Goal: Task Accomplishment & Management: Use online tool/utility

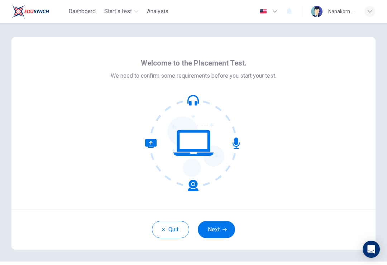
click at [215, 228] on button "Next" at bounding box center [216, 229] width 37 height 17
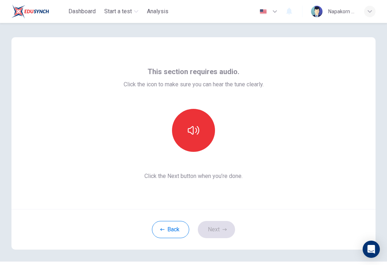
click at [180, 129] on button "button" at bounding box center [193, 130] width 43 height 43
click at [221, 231] on button "Next" at bounding box center [216, 229] width 37 height 17
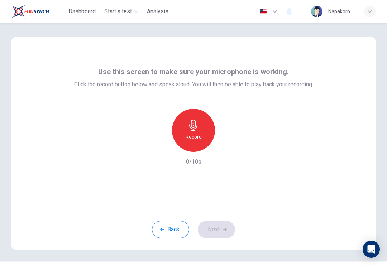
click at [193, 129] on icon "button" at bounding box center [193, 125] width 8 height 11
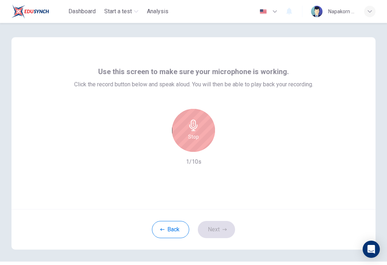
click at [191, 122] on icon "button" at bounding box center [193, 125] width 11 height 11
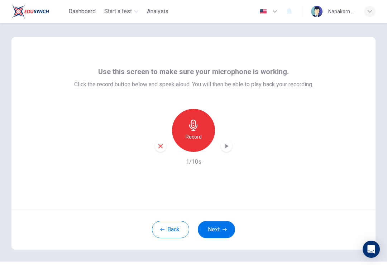
click at [219, 231] on button "Next" at bounding box center [216, 229] width 37 height 17
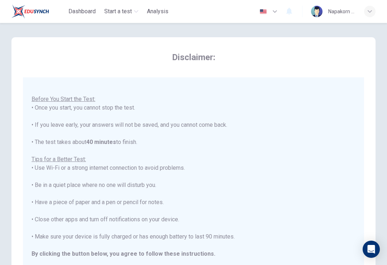
scroll to position [8, 0]
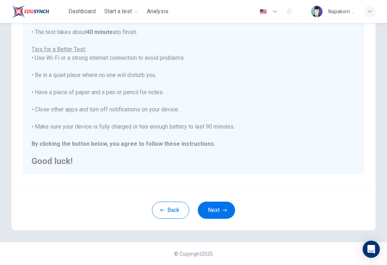
click at [214, 212] on button "Next" at bounding box center [216, 210] width 37 height 17
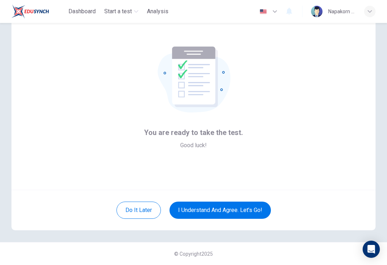
scroll to position [19, 0]
click at [250, 213] on button "I understand and agree. Let’s go!" at bounding box center [219, 210] width 101 height 17
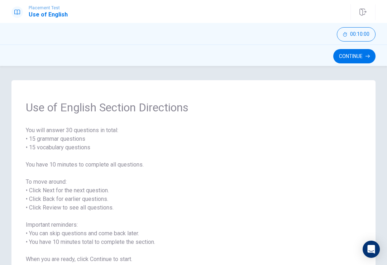
click at [363, 62] on button "Continue" at bounding box center [354, 56] width 42 height 14
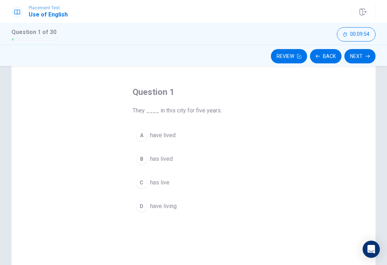
scroll to position [13, 0]
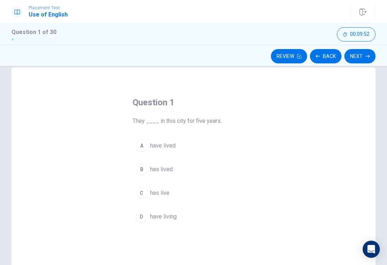
click at [160, 101] on h4 "Question 1" at bounding box center [194, 102] width 122 height 11
click at [175, 146] on span "have lived" at bounding box center [162, 146] width 25 height 9
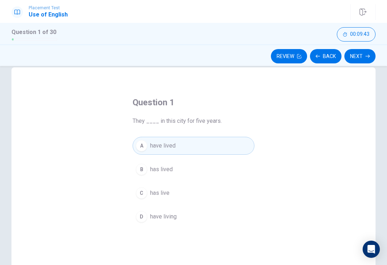
click at [180, 173] on button "B has lived" at bounding box center [194, 170] width 122 height 18
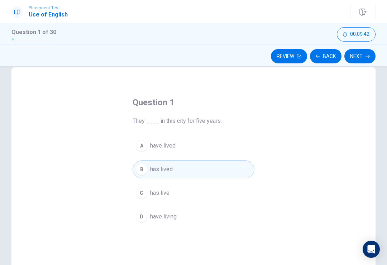
click at [196, 139] on button "A have lived" at bounding box center [194, 146] width 122 height 18
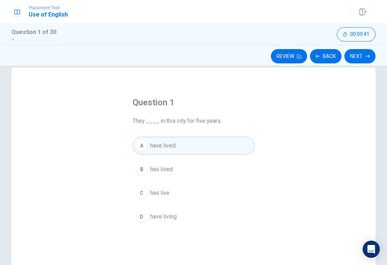
click at [244, 115] on div "Question 1 They ____ in this city for five years." at bounding box center [194, 111] width 122 height 29
click at [182, 176] on button "B has lived" at bounding box center [194, 170] width 122 height 18
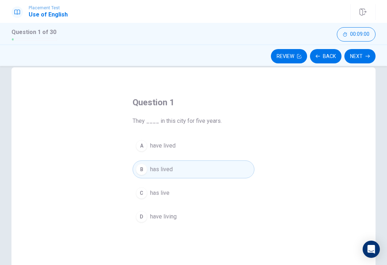
click at [187, 201] on button "C has live" at bounding box center [194, 193] width 122 height 18
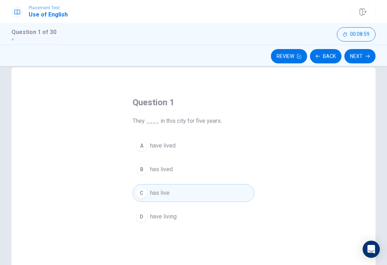
click at [187, 223] on button "D have living" at bounding box center [194, 217] width 122 height 18
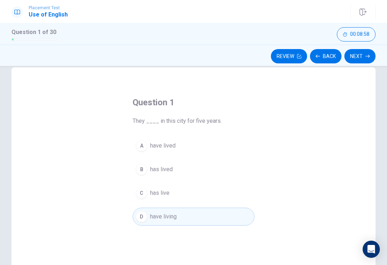
click at [203, 197] on button "C has live" at bounding box center [194, 193] width 122 height 18
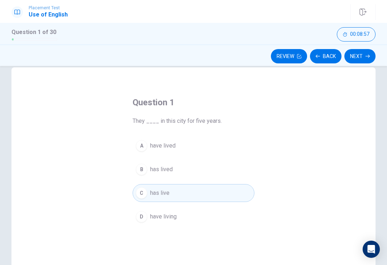
click at [197, 182] on div "A have lived B has lived C has live D have living" at bounding box center [194, 181] width 122 height 89
click at [179, 221] on button "D have living" at bounding box center [194, 217] width 122 height 18
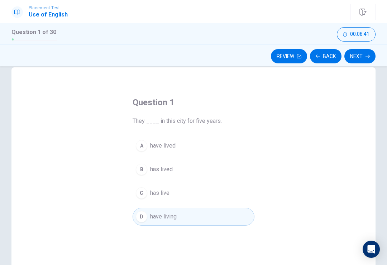
click at [361, 62] on button "Next" at bounding box center [359, 56] width 31 height 14
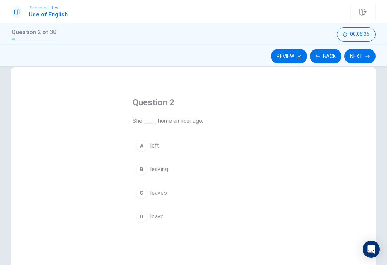
click at [174, 141] on button "A left" at bounding box center [194, 146] width 122 height 18
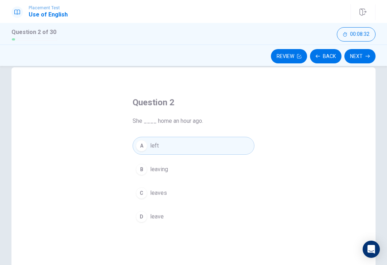
click at [364, 60] on button "Next" at bounding box center [359, 56] width 31 height 14
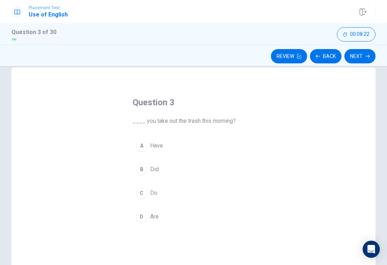
click at [177, 171] on button "B Did" at bounding box center [194, 170] width 122 height 18
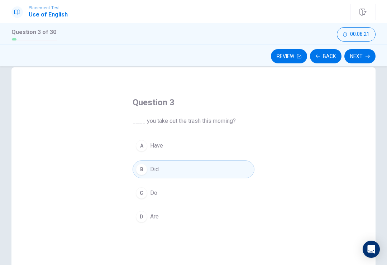
click at [371, 56] on button "Next" at bounding box center [359, 56] width 31 height 14
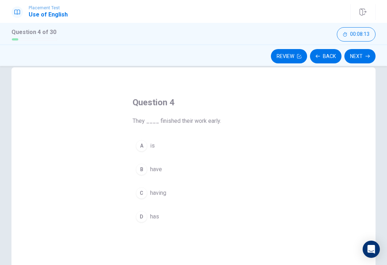
click at [174, 173] on button "B have" at bounding box center [194, 170] width 122 height 18
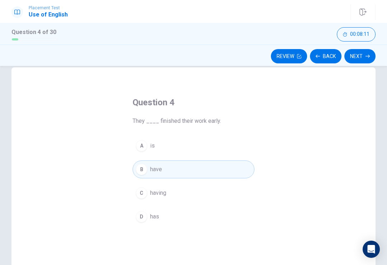
click at [361, 62] on button "Next" at bounding box center [359, 56] width 31 height 14
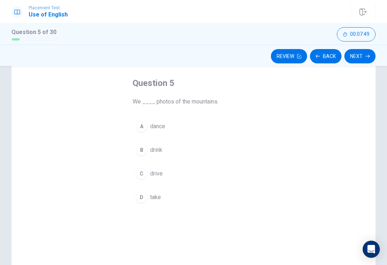
scroll to position [31, 0]
click at [166, 101] on span "We ____ photos of the mountains." at bounding box center [194, 103] width 122 height 9
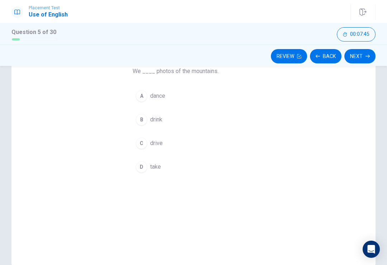
scroll to position [61, 0]
click at [166, 167] on button "D take" at bounding box center [194, 168] width 122 height 18
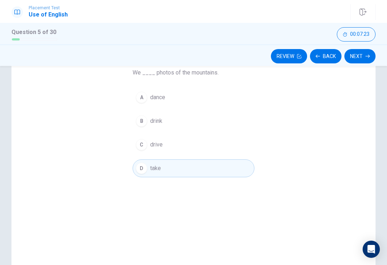
click at [362, 55] on button "Next" at bounding box center [359, 56] width 31 height 14
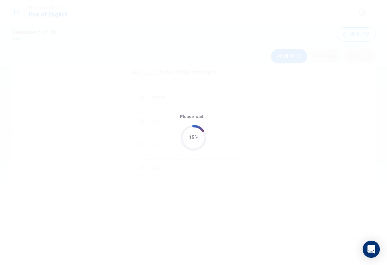
scroll to position [0, 0]
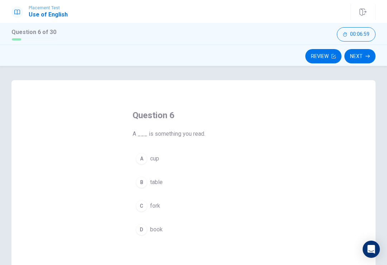
click at [159, 231] on span "book" at bounding box center [156, 229] width 13 height 9
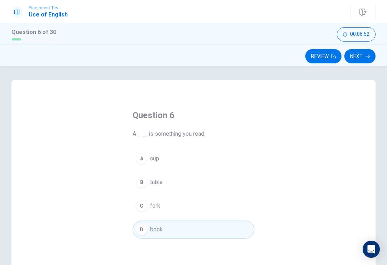
click at [359, 55] on button "Next" at bounding box center [359, 56] width 31 height 14
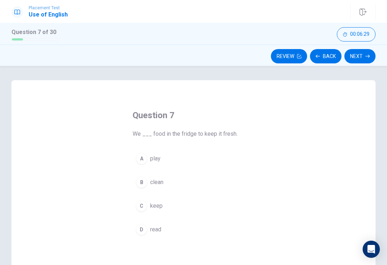
click at [175, 160] on button "A play" at bounding box center [194, 159] width 122 height 18
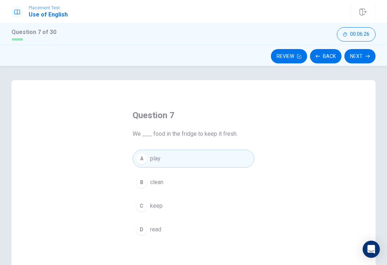
click at [363, 51] on button "Next" at bounding box center [359, 56] width 31 height 14
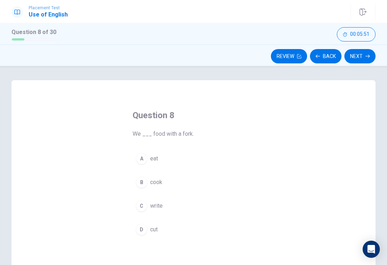
click at [168, 183] on button "B cook" at bounding box center [194, 182] width 122 height 18
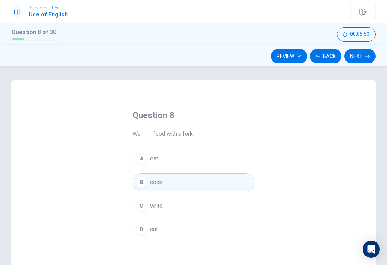
click at [360, 57] on button "Next" at bounding box center [359, 56] width 31 height 14
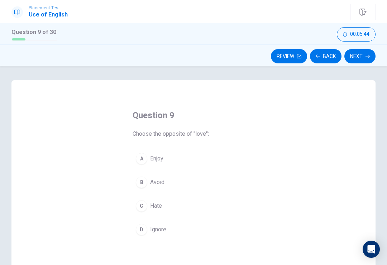
click at [168, 164] on button "A Enjoy" at bounding box center [194, 159] width 122 height 18
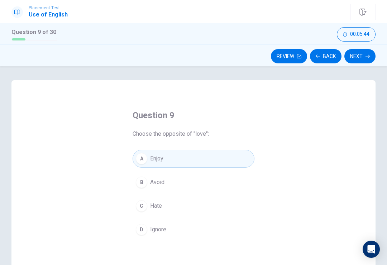
click at [172, 186] on button "B Avoid" at bounding box center [194, 182] width 122 height 18
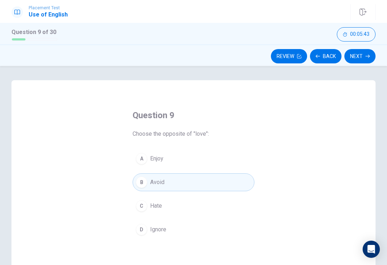
click at [167, 202] on button "C Hate" at bounding box center [194, 206] width 122 height 18
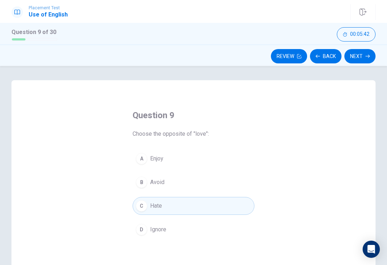
click at [178, 237] on button "D Ignore" at bounding box center [194, 230] width 122 height 18
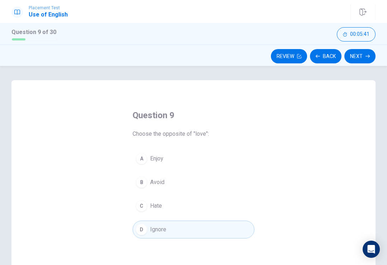
click at [171, 219] on div "A Enjoy B Avoid C Hate D Ignore" at bounding box center [194, 194] width 122 height 89
click at [172, 210] on button "C Hate" at bounding box center [194, 206] width 122 height 18
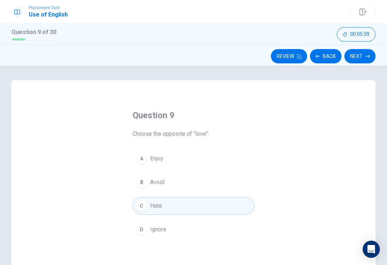
click at [371, 54] on button "Next" at bounding box center [359, 56] width 31 height 14
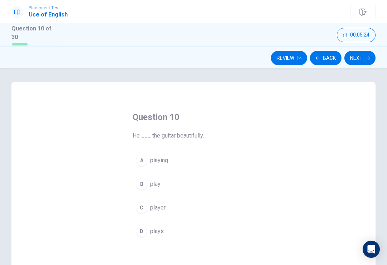
click at [157, 167] on button "A playing" at bounding box center [194, 161] width 122 height 18
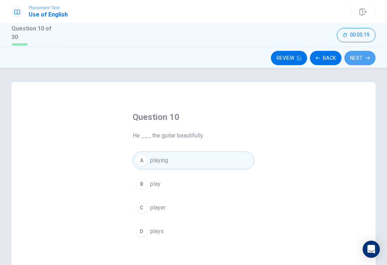
click at [365, 55] on button "Next" at bounding box center [359, 58] width 31 height 14
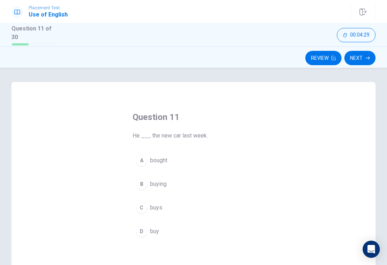
click at [162, 157] on span "bought" at bounding box center [158, 160] width 17 height 9
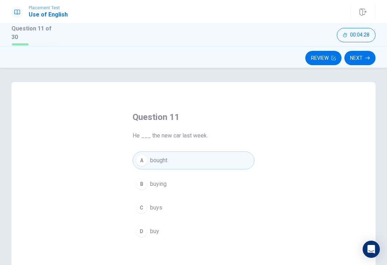
click at [176, 185] on button "B buying" at bounding box center [194, 184] width 122 height 18
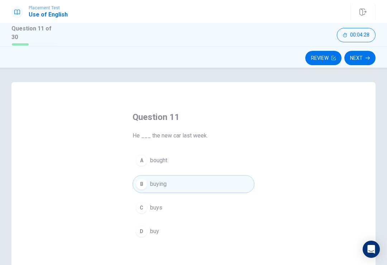
click at [204, 178] on button "B buying" at bounding box center [194, 184] width 122 height 18
click at [186, 214] on button "C buys" at bounding box center [194, 208] width 122 height 18
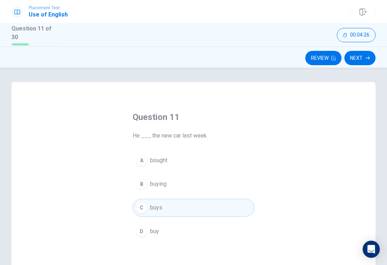
click at [167, 233] on button "D buy" at bounding box center [194, 232] width 122 height 18
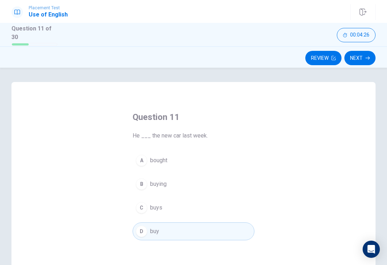
click at [177, 207] on button "C buys" at bounding box center [194, 208] width 122 height 18
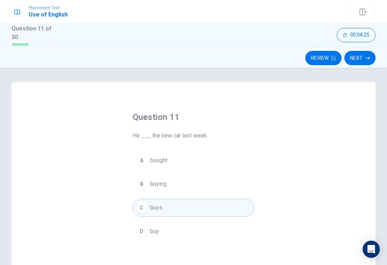
click at [173, 227] on button "D buy" at bounding box center [194, 232] width 122 height 18
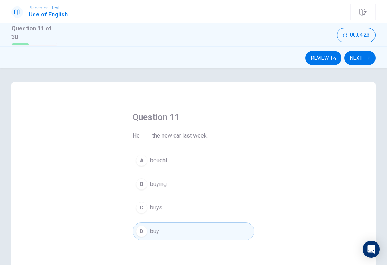
click at [369, 56] on icon "button" at bounding box center [368, 57] width 4 height 3
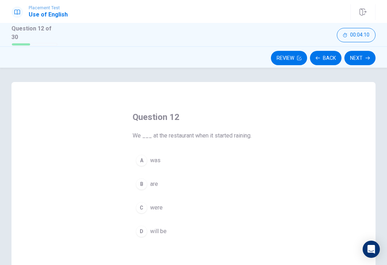
click at [183, 184] on button "B are" at bounding box center [194, 184] width 122 height 18
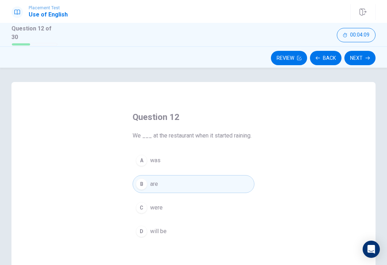
click at [362, 52] on button "Next" at bounding box center [359, 58] width 31 height 14
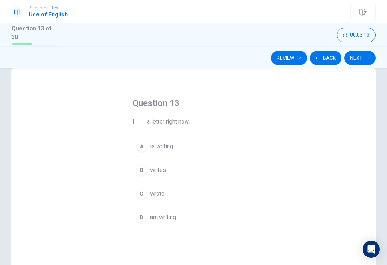
scroll to position [16, 0]
click at [151, 150] on button "A is writing" at bounding box center [194, 145] width 122 height 18
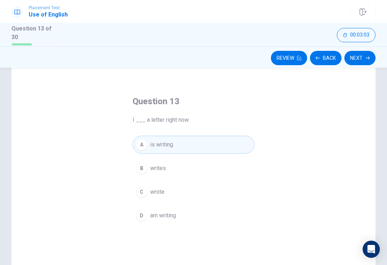
click at [358, 56] on button "Next" at bounding box center [359, 58] width 31 height 14
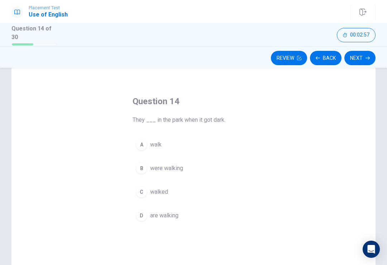
click at [153, 149] on button "A walk" at bounding box center [194, 145] width 122 height 18
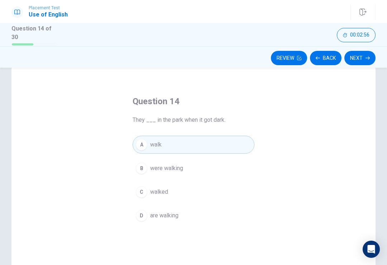
click at [145, 167] on div "B" at bounding box center [141, 168] width 11 height 11
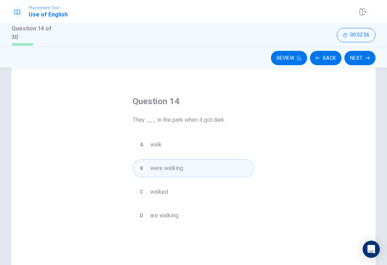
click at [135, 200] on div "A walk B were walking C walked D are walking" at bounding box center [194, 180] width 122 height 89
click at [144, 192] on div "C" at bounding box center [141, 191] width 11 height 11
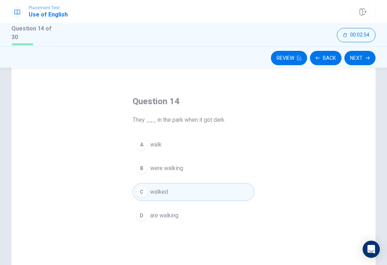
scroll to position [3, 0]
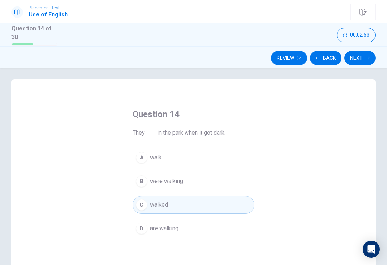
click at [152, 228] on span "are walking" at bounding box center [164, 228] width 28 height 9
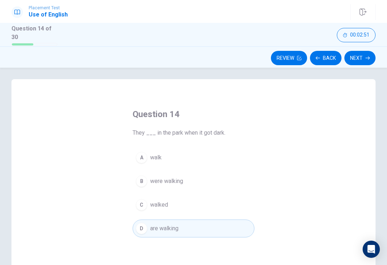
click at [363, 58] on button "Next" at bounding box center [359, 58] width 31 height 14
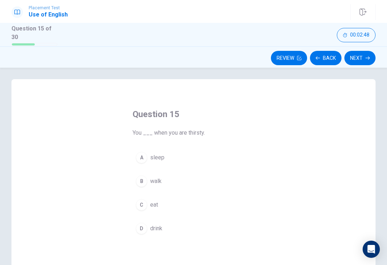
click at [149, 159] on button "A sleep" at bounding box center [194, 158] width 122 height 18
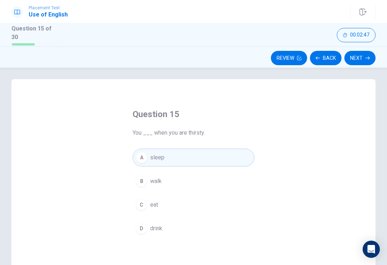
click at [152, 188] on button "B walk" at bounding box center [194, 181] width 122 height 18
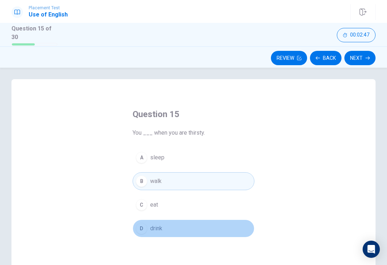
click at [147, 221] on button "D drink" at bounding box center [194, 229] width 122 height 18
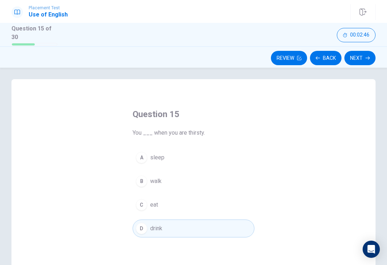
click at [142, 208] on div "C" at bounding box center [141, 204] width 11 height 11
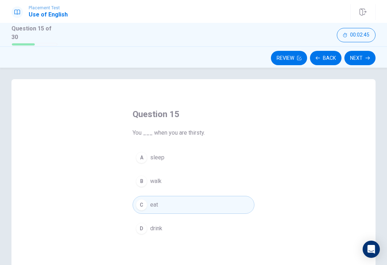
click at [134, 149] on div "A sleep B walk C eat D drink" at bounding box center [194, 193] width 122 height 89
click at [148, 162] on button "A sleep" at bounding box center [194, 158] width 122 height 18
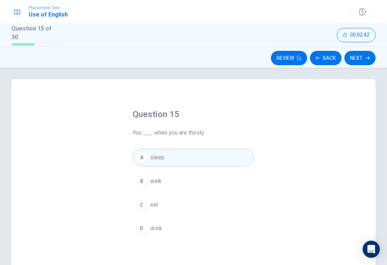
click at [368, 58] on icon "button" at bounding box center [368, 58] width 4 height 4
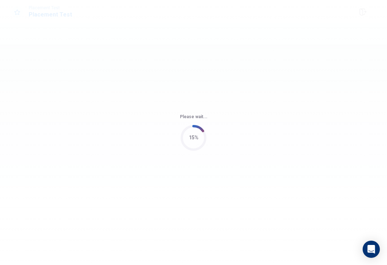
scroll to position [0, 0]
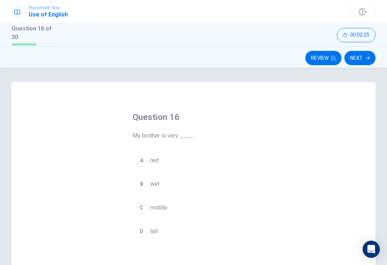
click at [169, 167] on button "A red" at bounding box center [194, 161] width 122 height 18
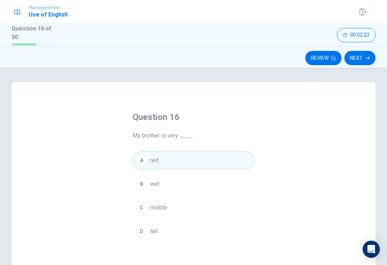
click at [360, 56] on button "Next" at bounding box center [359, 58] width 31 height 14
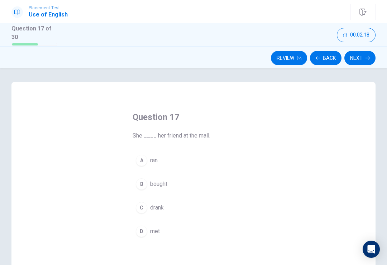
click at [152, 167] on button "A ran" at bounding box center [194, 161] width 122 height 18
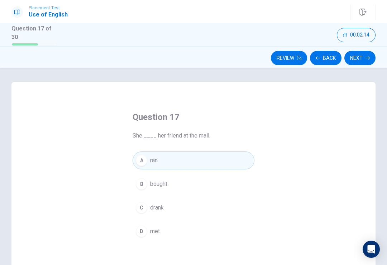
click at [168, 247] on div "Question 17 She ____ her friend at the mall. A ran B bought C drank D met" at bounding box center [193, 176] width 151 height 152
click at [173, 232] on button "D met" at bounding box center [194, 232] width 122 height 18
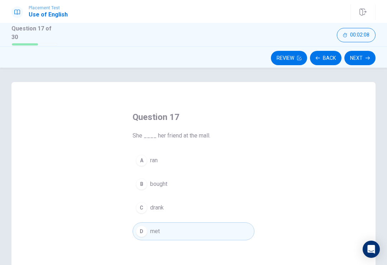
click at [357, 54] on button "Next" at bounding box center [359, 58] width 31 height 14
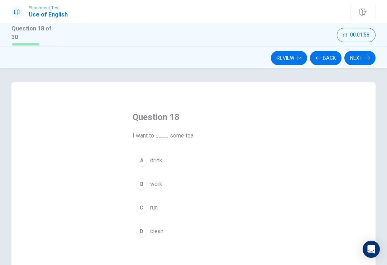
click at [159, 156] on span "drink" at bounding box center [156, 160] width 12 height 9
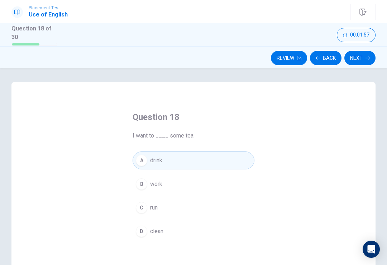
click at [182, 175] on button "B work" at bounding box center [194, 184] width 122 height 18
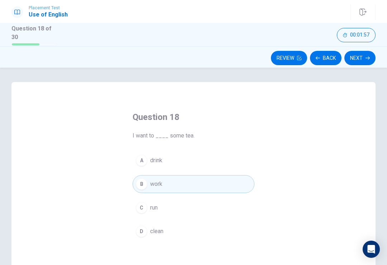
click at [169, 159] on button "A drink" at bounding box center [194, 161] width 122 height 18
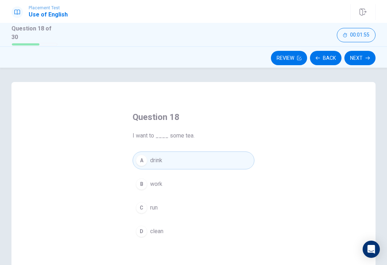
click at [363, 55] on button "Next" at bounding box center [359, 58] width 31 height 14
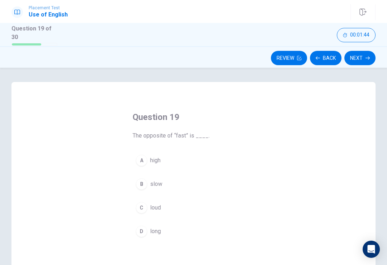
click at [172, 157] on button "A high" at bounding box center [194, 161] width 122 height 18
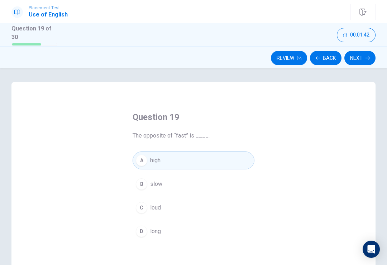
click at [362, 55] on button "Next" at bounding box center [359, 58] width 31 height 14
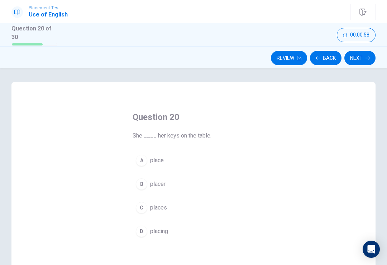
click at [186, 157] on button "A place" at bounding box center [194, 161] width 122 height 18
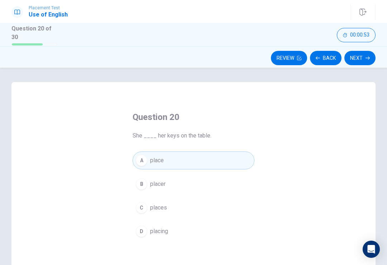
click at [159, 185] on span "placer" at bounding box center [157, 184] width 15 height 9
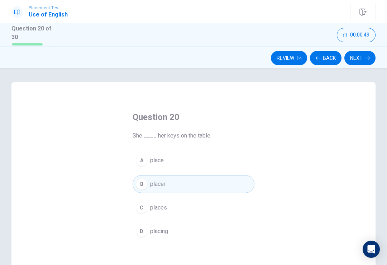
click at [205, 213] on button "C places" at bounding box center [194, 208] width 122 height 18
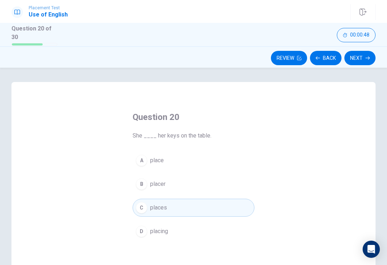
click at [196, 232] on button "D placing" at bounding box center [194, 232] width 122 height 18
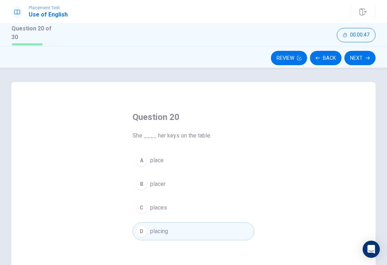
click at [151, 188] on button "B placer" at bounding box center [194, 184] width 122 height 18
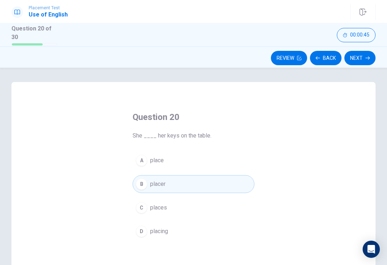
click at [163, 209] on span "places" at bounding box center [158, 208] width 17 height 9
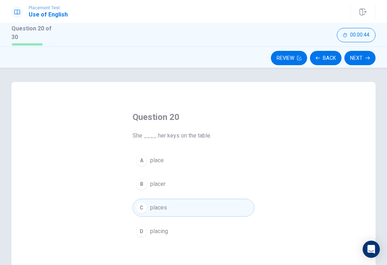
click at [168, 185] on button "B placer" at bounding box center [194, 184] width 122 height 18
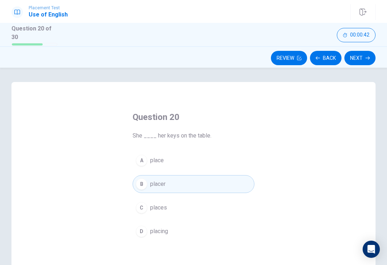
click at [359, 56] on button "Next" at bounding box center [359, 58] width 31 height 14
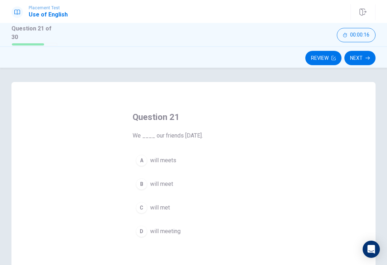
click at [163, 157] on span "will meets" at bounding box center [163, 160] width 26 height 9
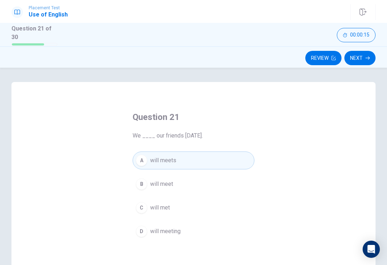
click at [364, 60] on button "Next" at bounding box center [359, 58] width 31 height 14
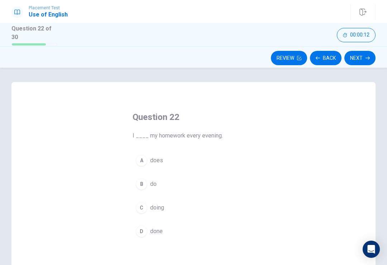
click at [178, 161] on button "A does" at bounding box center [194, 161] width 122 height 18
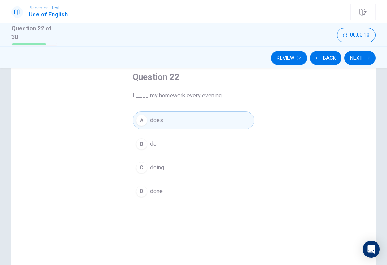
scroll to position [41, 0]
click at [155, 150] on button "B do" at bounding box center [194, 143] width 122 height 18
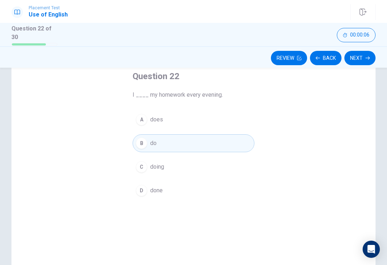
click at [367, 56] on icon "button" at bounding box center [368, 58] width 4 height 4
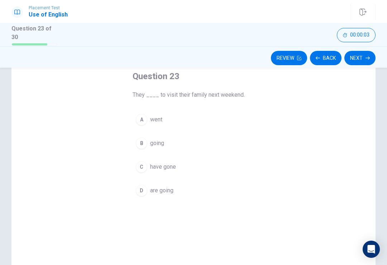
click at [164, 120] on button "A went" at bounding box center [194, 120] width 122 height 18
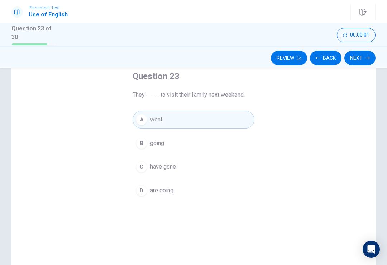
click at [358, 53] on button "Next" at bounding box center [359, 58] width 31 height 14
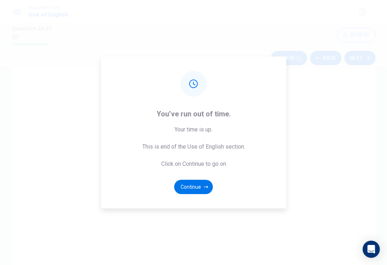
click at [188, 194] on button "Continue" at bounding box center [193, 187] width 39 height 14
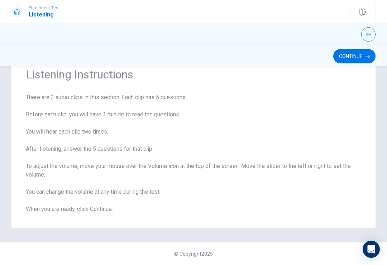
scroll to position [27, 0]
click at [357, 57] on button "Continue" at bounding box center [354, 56] width 42 height 14
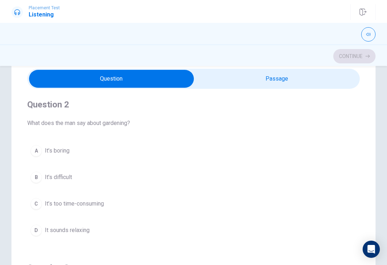
scroll to position [164, 0]
click at [87, 151] on button "A It’s boring" at bounding box center [193, 152] width 333 height 18
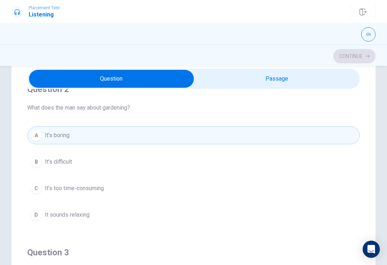
scroll to position [180, 0]
click at [103, 163] on button "B It’s difficult" at bounding box center [193, 162] width 333 height 18
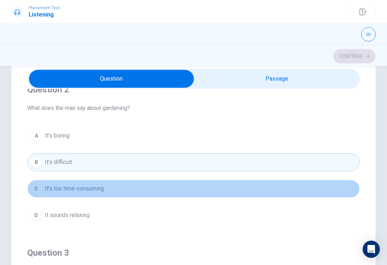
click at [100, 189] on span "It’s too time-consuming" at bounding box center [74, 189] width 59 height 9
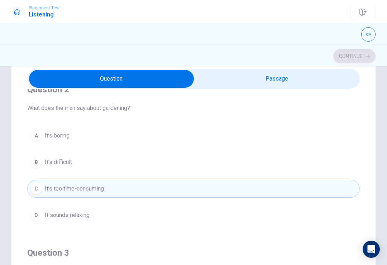
click at [99, 209] on button "D It sounds relaxing" at bounding box center [193, 215] width 333 height 18
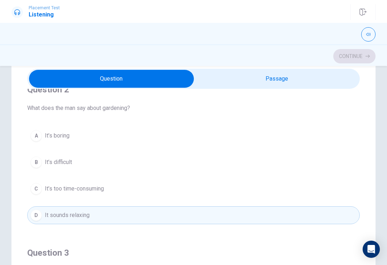
click at [87, 197] on button "C It’s too time-consuming" at bounding box center [193, 189] width 333 height 18
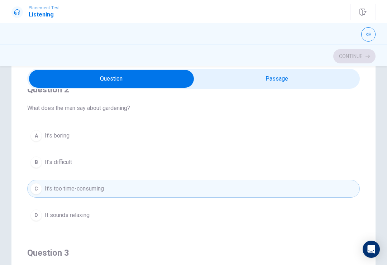
click at [82, 169] on button "B It’s difficult" at bounding box center [193, 162] width 333 height 18
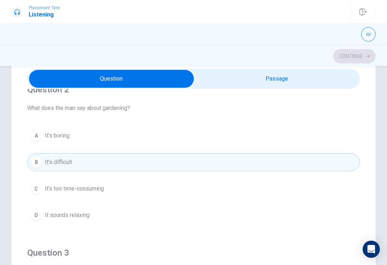
click at [90, 190] on span "It’s too time-consuming" at bounding box center [74, 189] width 59 height 9
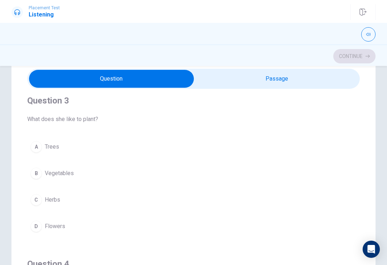
scroll to position [336, 0]
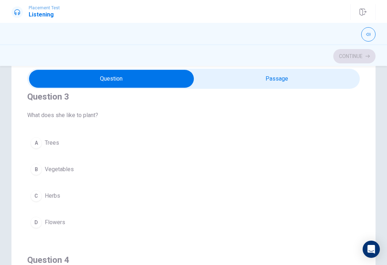
click at [41, 146] on button "A Trees" at bounding box center [193, 143] width 333 height 18
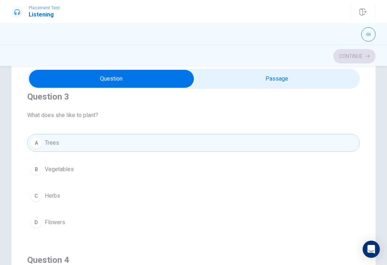
click at [145, 175] on button "B Vegetables" at bounding box center [193, 170] width 333 height 18
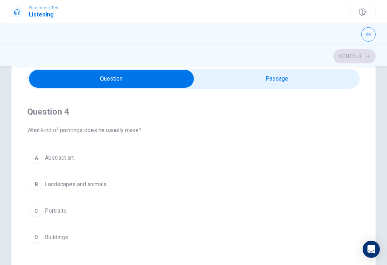
scroll to position [483, 0]
click at [110, 183] on button "B Landscapes and animals" at bounding box center [193, 186] width 333 height 18
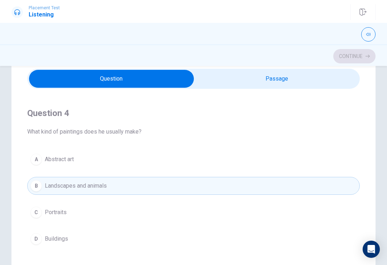
click at [114, 154] on button "A Abstract art" at bounding box center [193, 160] width 333 height 18
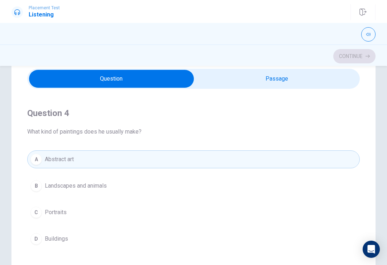
click at [107, 188] on span "Landscapes and animals" at bounding box center [76, 186] width 62 height 9
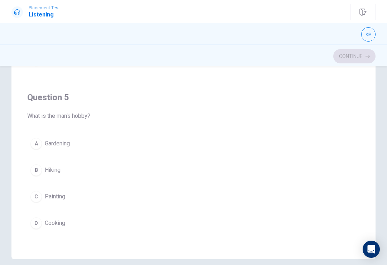
scroll to position [108, 0]
click at [118, 178] on button "B Hiking" at bounding box center [193, 171] width 333 height 18
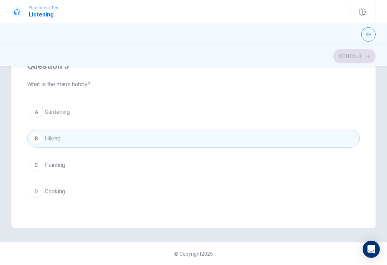
scroll to position [140, 0]
click at [78, 109] on button "A Gardening" at bounding box center [193, 112] width 333 height 18
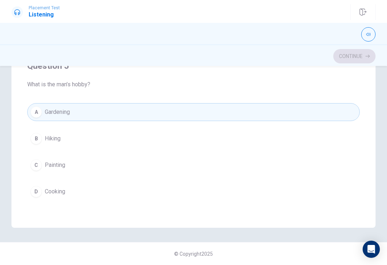
click at [92, 144] on button "B Hiking" at bounding box center [193, 139] width 333 height 18
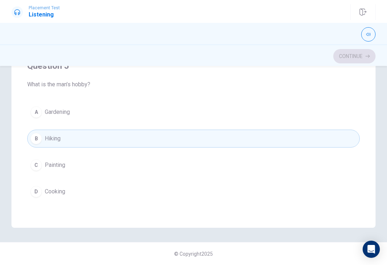
click at [93, 161] on button "C Painting" at bounding box center [193, 165] width 333 height 18
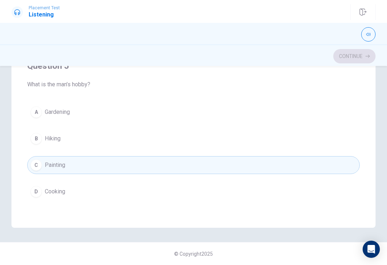
click at [107, 115] on button "A Gardening" at bounding box center [193, 112] width 333 height 18
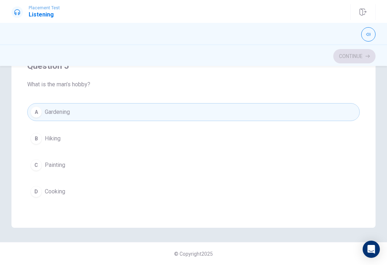
click at [77, 146] on button "B Hiking" at bounding box center [193, 139] width 333 height 18
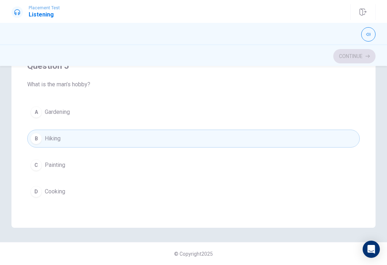
click at [94, 162] on button "C Painting" at bounding box center [193, 165] width 333 height 18
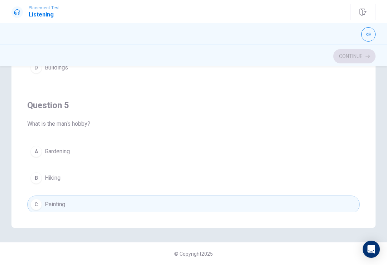
scroll to position [543, 0]
click at [367, 30] on button "button" at bounding box center [368, 34] width 14 height 14
click at [358, 84] on div "Question 4 What kind of paintings does he usually make? A Abstract art B Landsc…" at bounding box center [193, 4] width 333 height 163
type input "1"
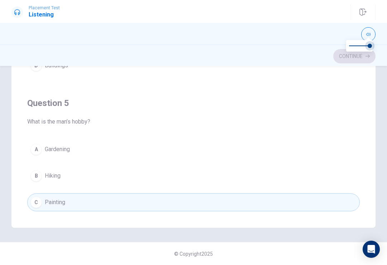
click at [371, 44] on span at bounding box center [370, 46] width 4 height 4
click at [330, 83] on div "Question 4 What kind of paintings does he usually make? A Abstract art B Landsc…" at bounding box center [193, 4] width 333 height 163
click at [343, 81] on div "Question 4 What kind of paintings does he usually make? A Abstract art B Landsc…" at bounding box center [193, 4] width 333 height 163
click at [297, 66] on button "D Buildings" at bounding box center [193, 66] width 333 height 18
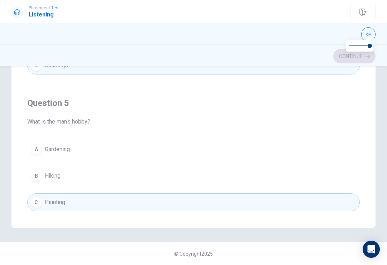
click at [281, 105] on h4 "Question 5" at bounding box center [193, 102] width 333 height 11
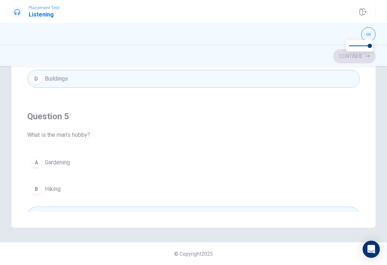
scroll to position [536, 0]
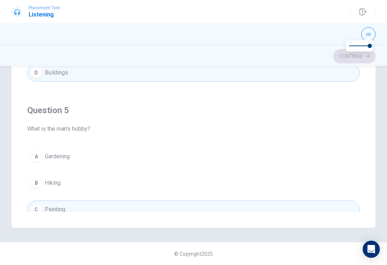
click at [90, 162] on button "A Gardening" at bounding box center [193, 157] width 333 height 18
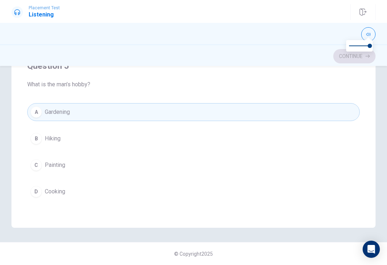
scroll to position [581, 0]
click at [358, 92] on div "Question 5 What is the man’s hobby? A Gardening B Hiking C Painting D Cooking" at bounding box center [193, 130] width 333 height 163
click at [364, 81] on div "Question 1 What hobby does the woman enjoy? A Painting B Traveling C Gardening …" at bounding box center [193, 84] width 364 height 288
click at [351, 110] on button "A Gardening" at bounding box center [193, 112] width 333 height 18
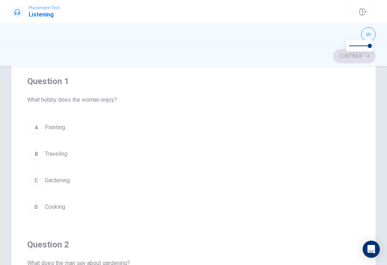
scroll to position [0, 0]
click at [83, 136] on button "A Painting" at bounding box center [193, 128] width 333 height 18
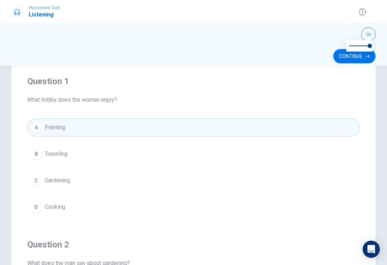
click at [347, 58] on button "Continue" at bounding box center [354, 56] width 42 height 14
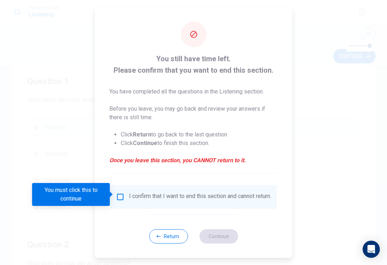
click at [116, 194] on input "You must click this to continue" at bounding box center [120, 197] width 9 height 9
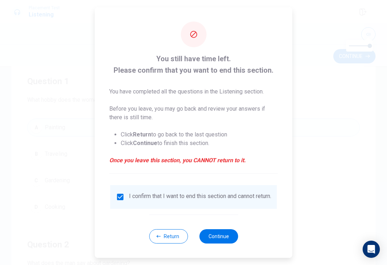
click at [225, 236] on button "Continue" at bounding box center [218, 236] width 39 height 14
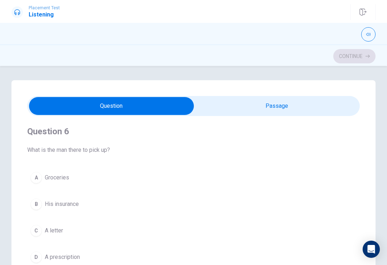
scroll to position [1, 0]
click at [73, 185] on button "A Groceries" at bounding box center [193, 178] width 333 height 18
click at [92, 177] on button "A His insurance" at bounding box center [193, 178] width 333 height 18
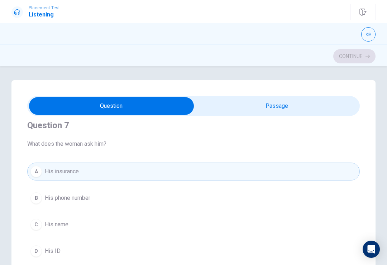
scroll to position [171, 0]
click at [136, 204] on button "B His phone number" at bounding box center [193, 199] width 333 height 18
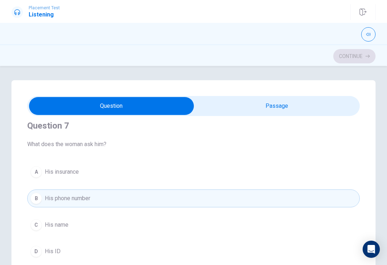
click at [129, 222] on button "C His name" at bounding box center [193, 225] width 333 height 18
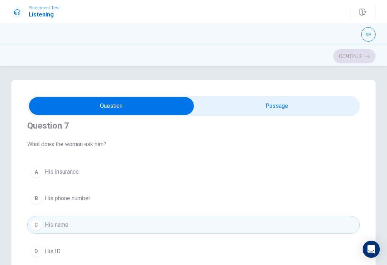
click at [122, 171] on button "A His insurance" at bounding box center [193, 172] width 333 height 18
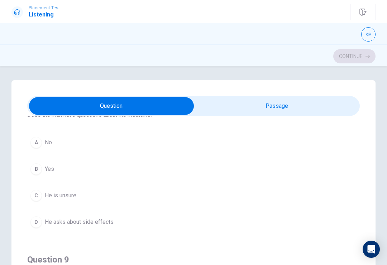
scroll to position [365, 0]
click at [87, 143] on button "A No" at bounding box center [193, 142] width 333 height 18
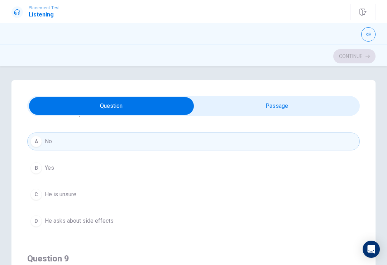
click at [117, 174] on button "B Yes" at bounding box center [193, 168] width 333 height 18
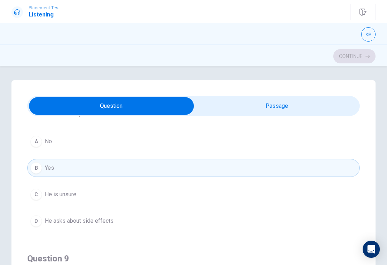
click at [115, 200] on button "C He is unsure" at bounding box center [193, 195] width 333 height 18
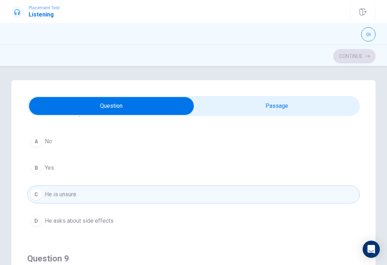
click at [119, 177] on button "B Yes" at bounding box center [193, 168] width 333 height 18
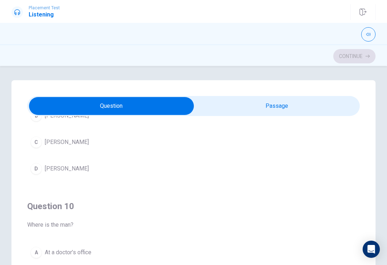
scroll to position [0, 0]
click at [81, 174] on button "D [PERSON_NAME]" at bounding box center [193, 169] width 333 height 18
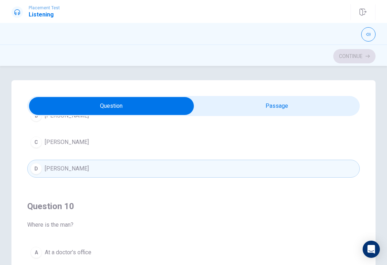
click at [108, 140] on button "C [PERSON_NAME]" at bounding box center [193, 142] width 333 height 18
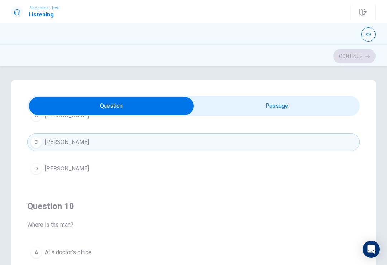
click at [108, 157] on div "A [PERSON_NAME] B [PERSON_NAME] C [PERSON_NAME] D [PERSON_NAME]" at bounding box center [193, 128] width 333 height 97
click at [100, 174] on button "D [PERSON_NAME]" at bounding box center [193, 169] width 333 height 18
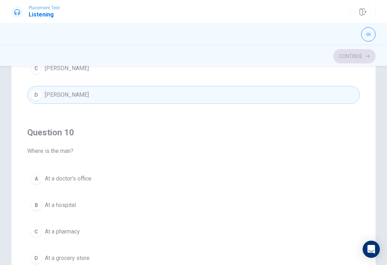
scroll to position [75, 0]
click at [54, 257] on span "At a grocery store" at bounding box center [67, 257] width 45 height 9
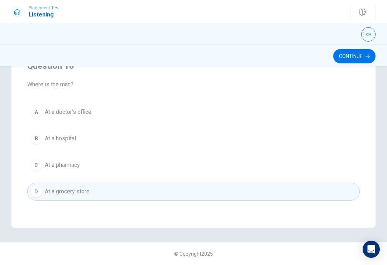
scroll to position [140, 0]
click at [354, 55] on button "Continue" at bounding box center [354, 56] width 42 height 14
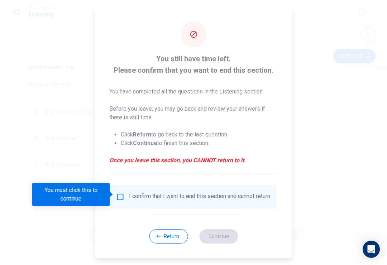
click at [123, 189] on div "I confirm that I want to end this section and cannot return." at bounding box center [193, 197] width 167 height 24
click at [118, 193] on input "You must click this to continue" at bounding box center [120, 197] width 9 height 9
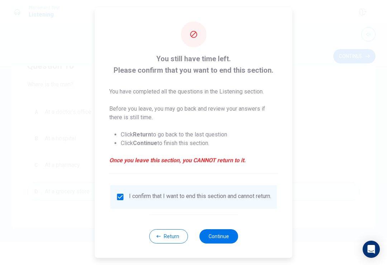
click at [223, 238] on button "Continue" at bounding box center [218, 236] width 39 height 14
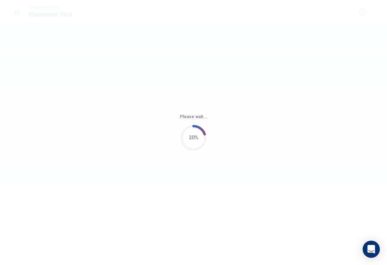
scroll to position [0, 0]
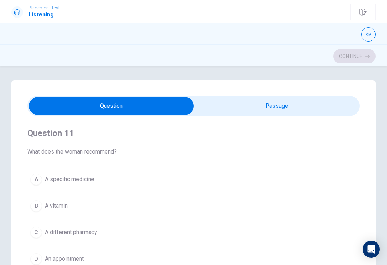
type input "1"
click at [331, 102] on input "checkbox" at bounding box center [111, 106] width 499 height 18
checkbox input "true"
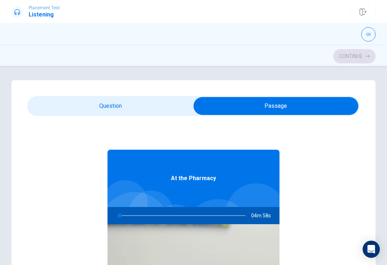
type input "1"
click at [135, 108] on input "checkbox" at bounding box center [276, 106] width 499 height 18
checkbox input "false"
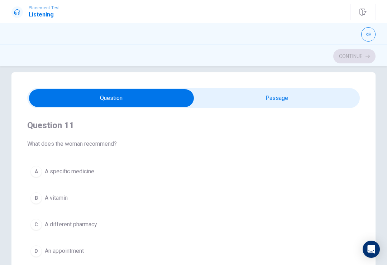
scroll to position [8, 0]
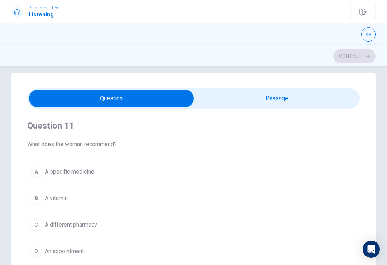
click at [80, 173] on span "A specific medicine" at bounding box center [69, 172] width 49 height 9
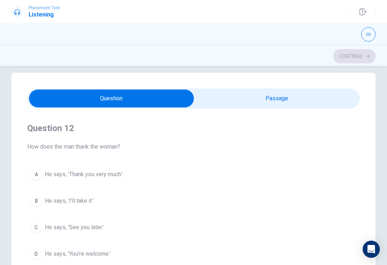
scroll to position [163, 0]
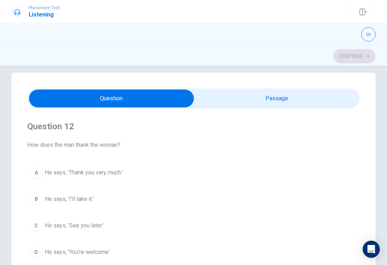
click at [120, 177] on span "He says, 'Thank you very much.'" at bounding box center [84, 172] width 78 height 9
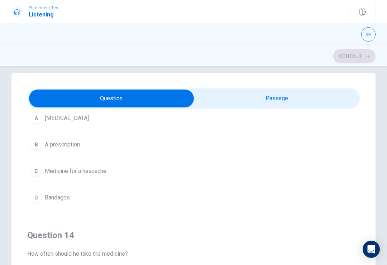
scroll to position [379, 0]
click at [135, 174] on button "C Medicine for a headache" at bounding box center [193, 172] width 333 height 18
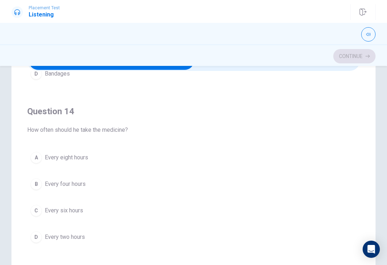
scroll to position [458, 0]
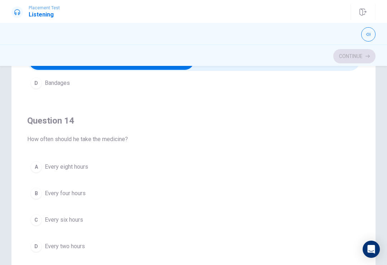
click at [77, 185] on button "B Every four hours" at bounding box center [193, 194] width 333 height 18
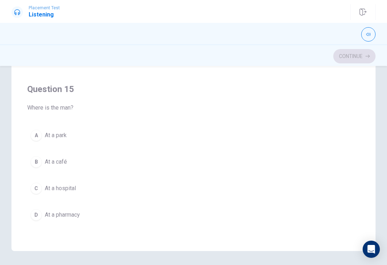
scroll to position [114, 0]
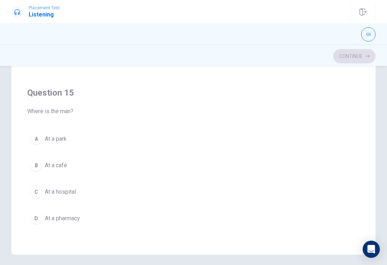
click at [65, 134] on button "A At a park" at bounding box center [193, 139] width 333 height 18
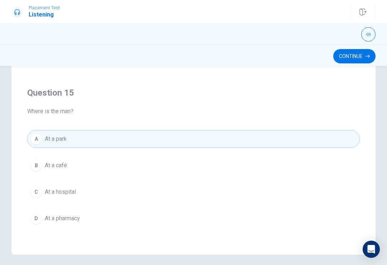
click at [340, 63] on button "Continue" at bounding box center [354, 56] width 42 height 14
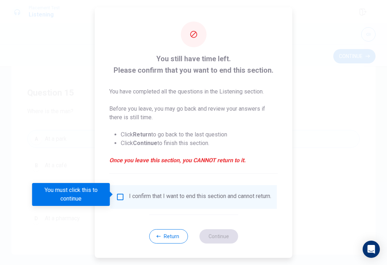
click at [115, 187] on div "I confirm that I want to end this section and cannot return." at bounding box center [193, 197] width 167 height 24
click at [107, 194] on div "You must click this to continue" at bounding box center [71, 194] width 78 height 23
click at [111, 190] on div "You must click this to continue" at bounding box center [73, 194] width 83 height 23
click at [106, 196] on div "You must click this to continue" at bounding box center [71, 194] width 78 height 23
click at [84, 188] on div "You must click this to continue" at bounding box center [71, 194] width 78 height 23
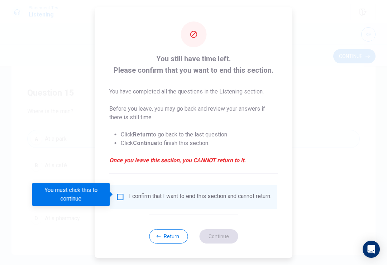
click at [120, 188] on div "I confirm that I want to end this section and cannot return." at bounding box center [193, 197] width 167 height 24
click at [116, 196] on input "You must click this to continue" at bounding box center [120, 197] width 9 height 9
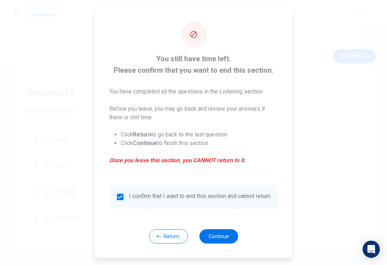
click at [228, 239] on button "Continue" at bounding box center [218, 236] width 39 height 14
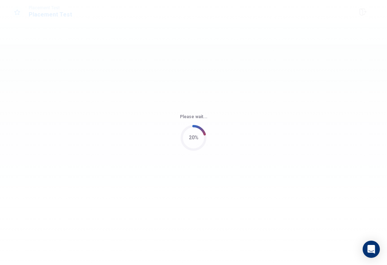
scroll to position [0, 0]
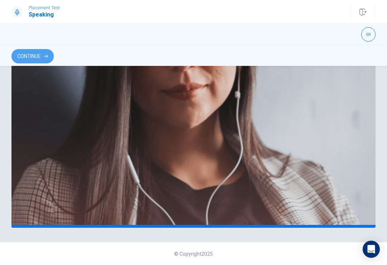
click at [26, 54] on button "Continue" at bounding box center [32, 56] width 42 height 14
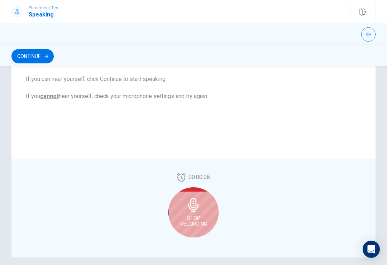
scroll to position [135, 0]
click at [182, 223] on span "Stop Recording" at bounding box center [193, 221] width 27 height 11
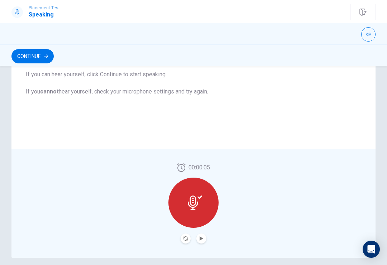
click at [189, 235] on button "Record Again" at bounding box center [186, 239] width 10 height 10
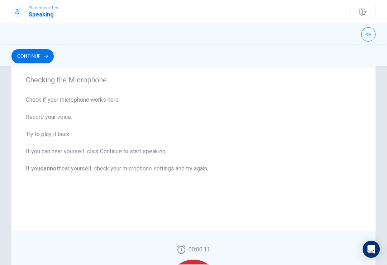
click at [24, 53] on button "Continue" at bounding box center [32, 56] width 42 height 14
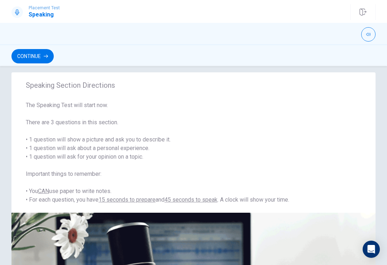
scroll to position [6, 0]
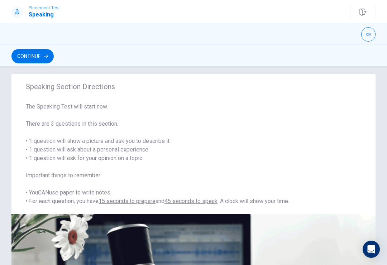
click at [28, 61] on button "Continue" at bounding box center [32, 56] width 42 height 14
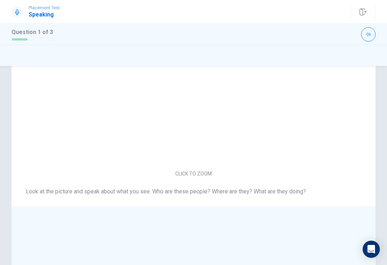
scroll to position [14, 0]
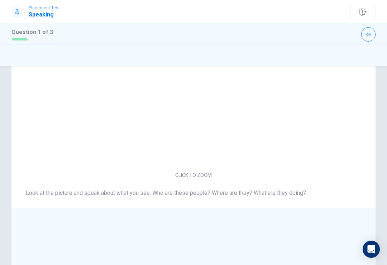
click at [174, 115] on img at bounding box center [194, 113] width 152 height 112
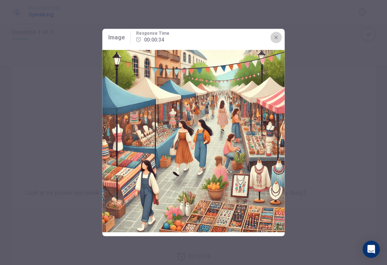
click at [279, 36] on icon "button" at bounding box center [276, 38] width 6 height 6
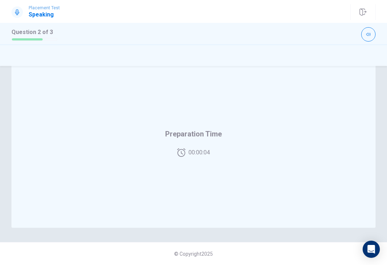
scroll to position [165, 0]
click at [188, 182] on div "Response Time" at bounding box center [193, 142] width 364 height 171
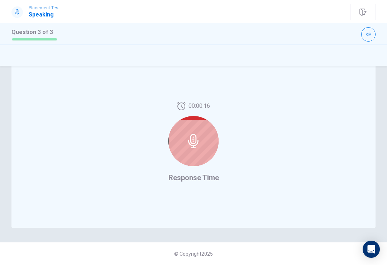
click at [196, 133] on div at bounding box center [193, 141] width 50 height 50
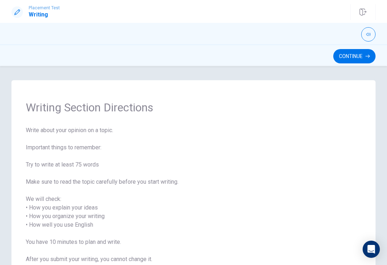
scroll to position [0, 0]
click at [355, 51] on button "Continue" at bounding box center [354, 56] width 42 height 14
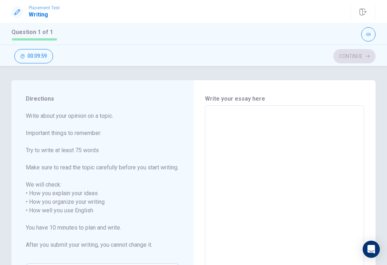
click at [316, 152] on textarea at bounding box center [284, 210] width 149 height 199
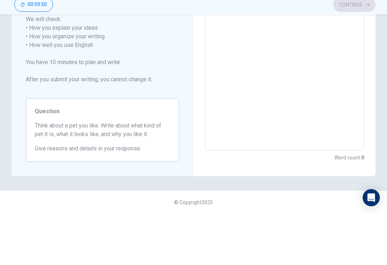
scroll to position [123, 0]
click at [274, 67] on textarea at bounding box center [284, 96] width 149 height 199
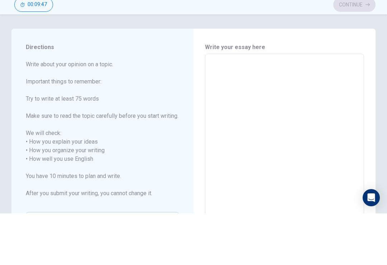
scroll to position [0, 0]
type textarea "D"
type textarea "x"
type textarea "Do"
type textarea "x"
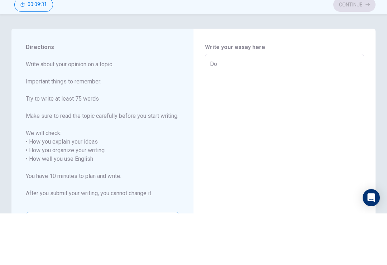
type textarea "Dog"
type textarea "x"
type textarea "Do"
type textarea "x"
type textarea "DoG"
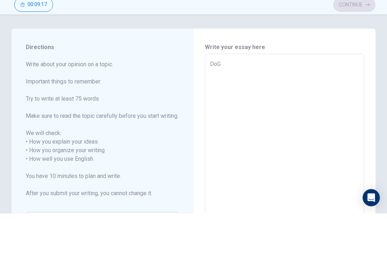
type textarea "x"
type textarea "Do"
type textarea "x"
type textarea "Dog"
type textarea "x"
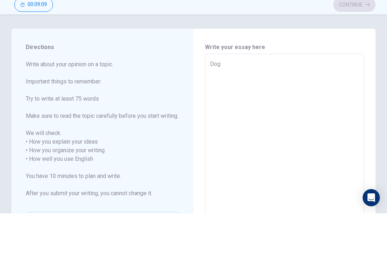
type textarea "Dog"
type textarea "x"
type textarea "Dog"
type textarea "x"
type textarea "Dog"
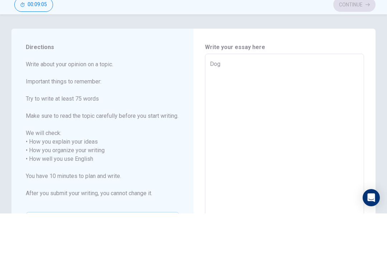
type textarea "x"
type textarea "Dog"
type textarea "x"
type textarea "Dog"
type textarea "x"
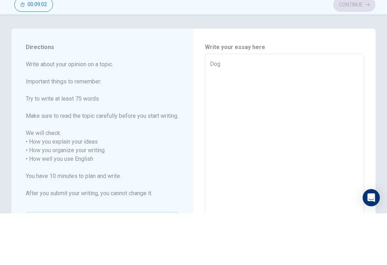
type textarea "Dog"
type textarea "x"
type textarea "Dog"
type textarea "x"
type textarea "Dog"
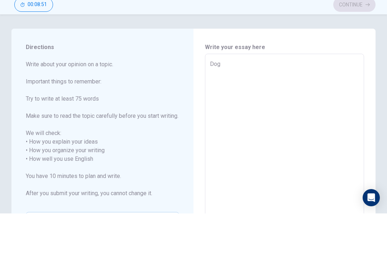
type textarea "x"
type textarea "Dog"
type textarea "x"
type textarea "Dog"
type textarea "x"
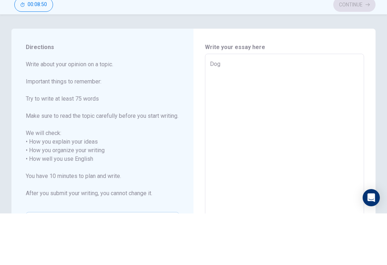
type textarea "Dog"
type textarea "x"
type textarea "Dog"
type textarea "x"
type textarea "Dog"
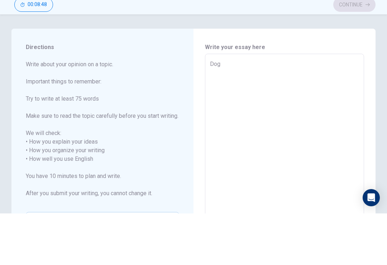
type textarea "x"
type textarea "Dog"
type textarea "x"
type textarea "Dog"
type textarea "x"
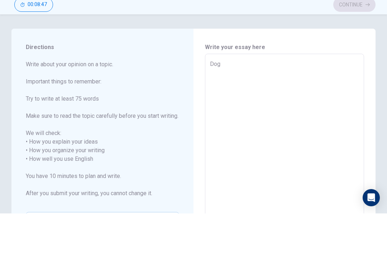
type textarea "Dog"
type textarea "x"
type textarea "Dog"
type textarea "x"
type textarea "Dog"
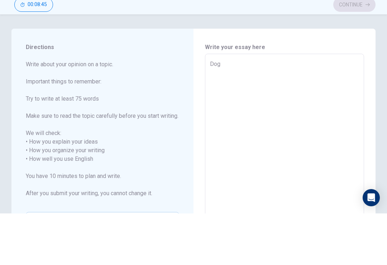
type textarea "x"
type textarea "Do"
type textarea "x"
type textarea "D"
type textarea "x"
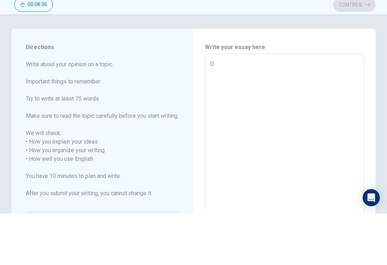
type textarea "Do"
type textarea "x"
type textarea "Dog"
type textarea "x"
type textarea "Do"
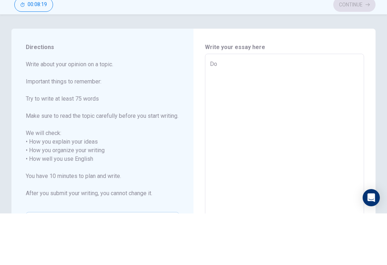
type textarea "x"
type textarea "D"
type textarea "x"
type textarea "I"
type textarea "x"
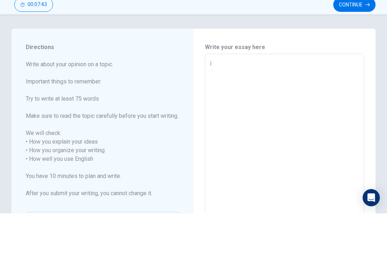
type textarea "I"
type textarea "x"
type textarea "I"
type textarea "x"
type textarea "I"
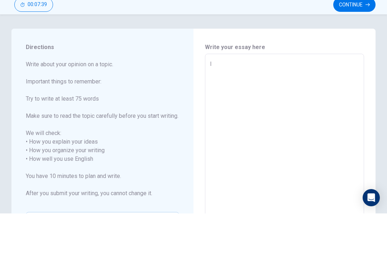
type textarea "x"
type textarea "I"
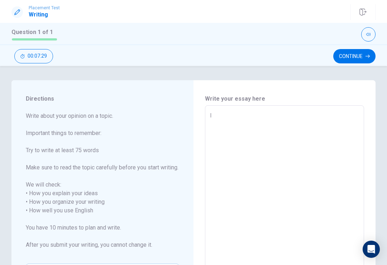
click at [349, 202] on textarea "I" at bounding box center [284, 210] width 149 height 199
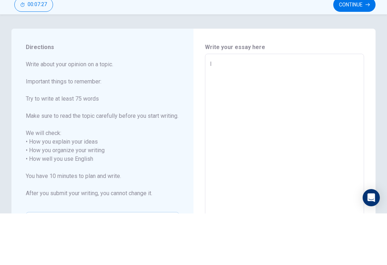
type textarea "x"
type textarea "D"
type textarea "x"
type textarea "Do"
type textarea "x"
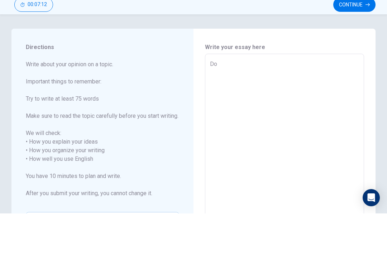
type textarea "D"
type textarea "x"
type textarea "DO"
type textarea "x"
type textarea "D"
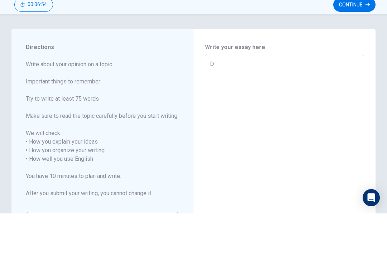
type textarea "x"
type textarea "D"
type textarea "x"
type textarea "Do"
type textarea "x"
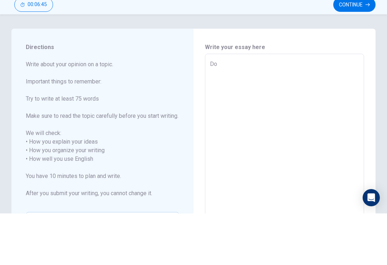
type textarea "Dog"
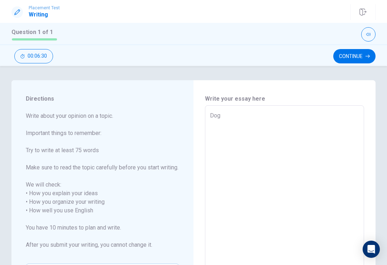
click at [240, 117] on textarea "Dog" at bounding box center [284, 210] width 149 height 199
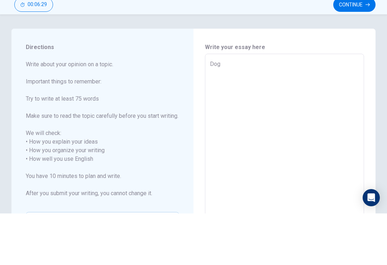
type textarea "x"
type textarea "Dog"
type textarea "x"
type textarea "Dog."
type textarea "x"
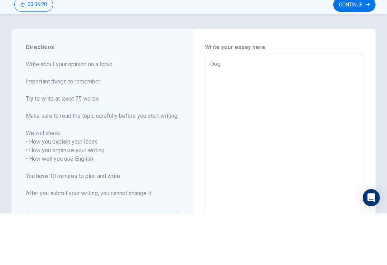
type textarea "Dog."
type textarea "x"
type textarea "Dog. I"
type textarea "x"
type textarea "Dog. Ic"
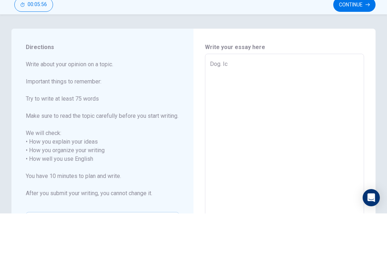
type textarea "x"
type textarea "Dog. I"
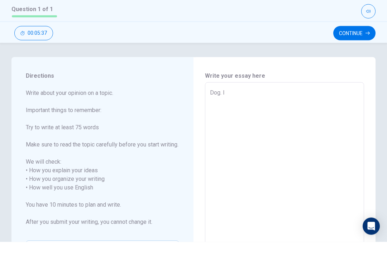
type textarea "x"
type textarea "Dog. I"
click at [357, 49] on button "Continue" at bounding box center [354, 56] width 42 height 14
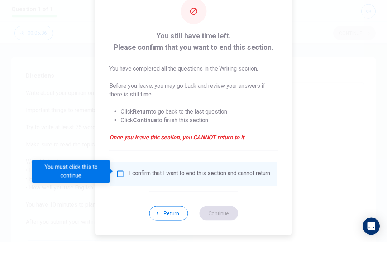
click at [118, 193] on input "You must click this to continue" at bounding box center [120, 197] width 9 height 9
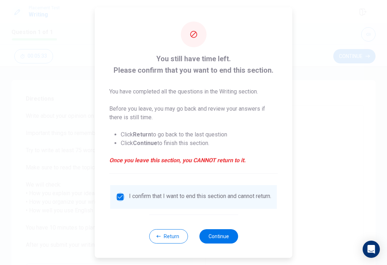
click at [120, 194] on input "checkbox" at bounding box center [120, 197] width 9 height 9
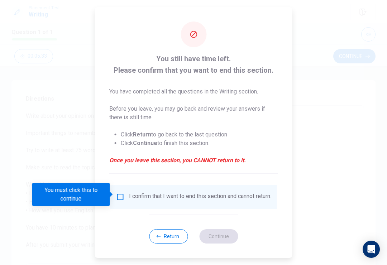
type textarea "x"
click at [127, 190] on div "I confirm that I want to end this section and cannot return." at bounding box center [193, 197] width 167 height 24
click at [125, 200] on div "I confirm that I want to end this section and cannot return." at bounding box center [193, 197] width 155 height 9
